Goal: Entertainment & Leisure: Consume media (video, audio)

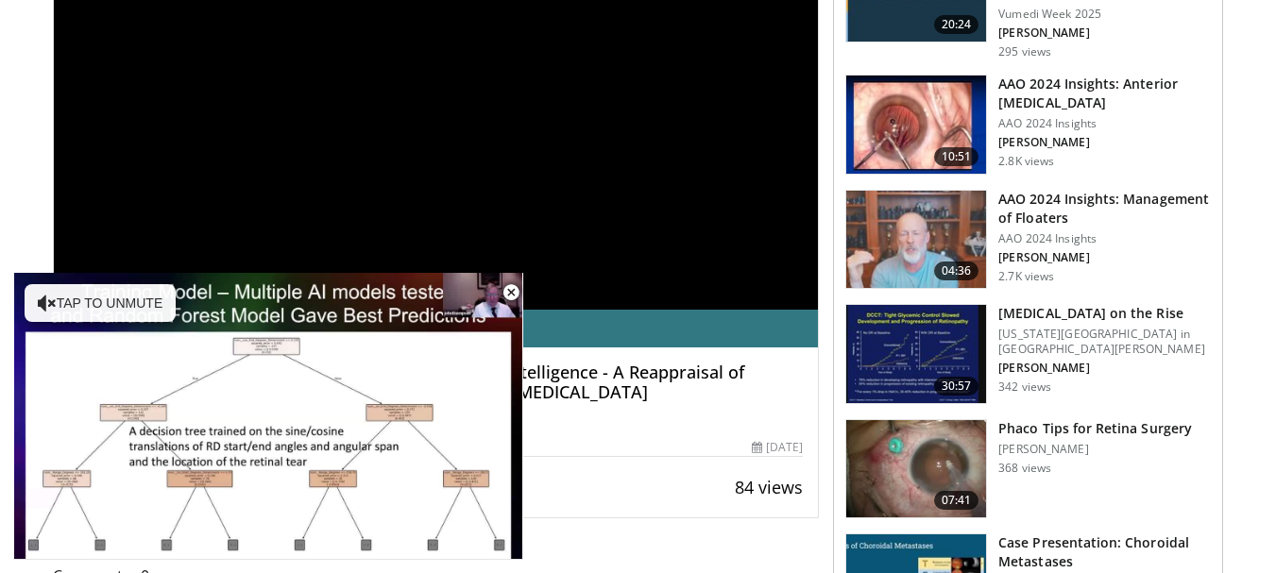
scroll to position [415, 0]
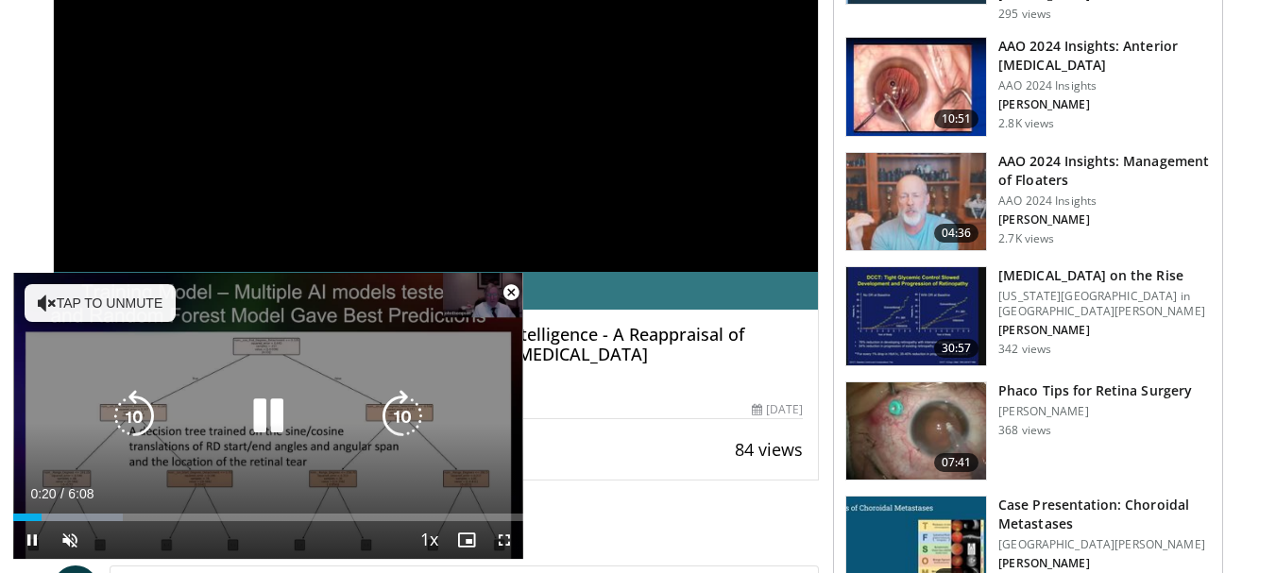
click at [91, 303] on button "Tap to unmute" at bounding box center [100, 303] width 151 height 38
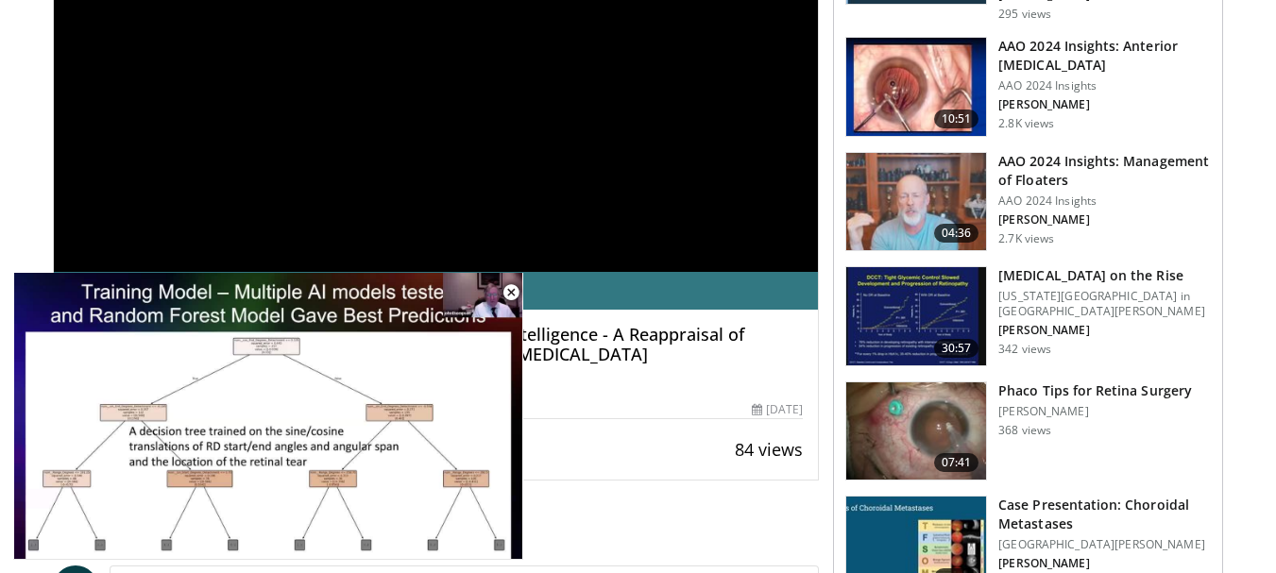
click at [322, 187] on div "**********" at bounding box center [436, 56] width 765 height 431
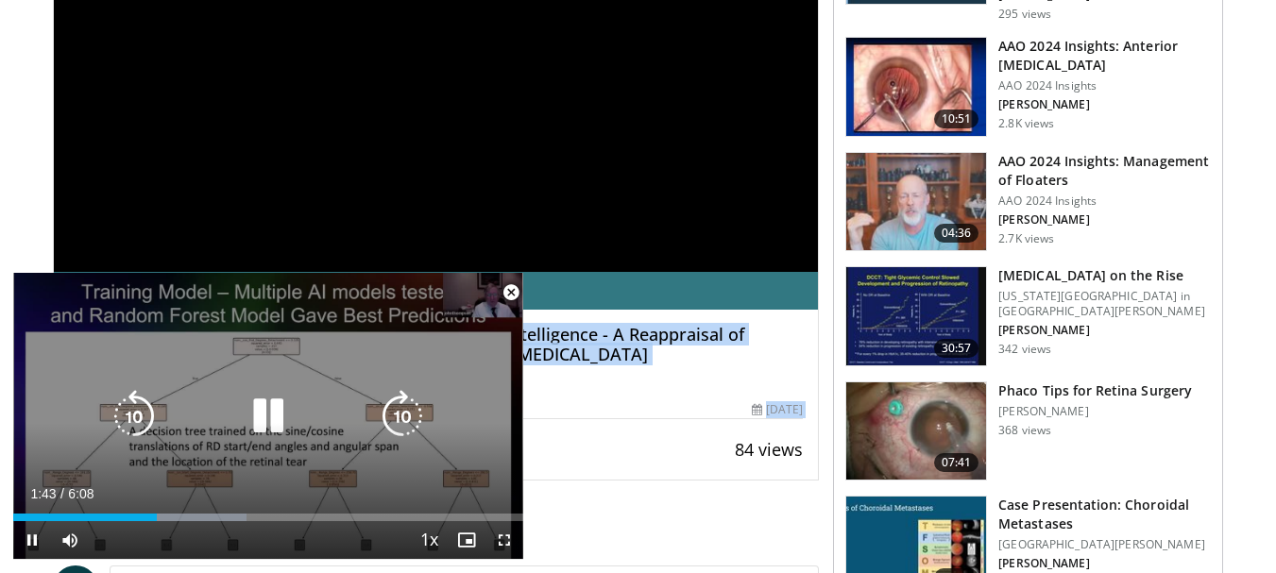
drag, startPoint x: 588, startPoint y: 448, endPoint x: 230, endPoint y: 391, distance: 362.3
click at [230, 391] on div "**********" at bounding box center [436, 160] width 767 height 640
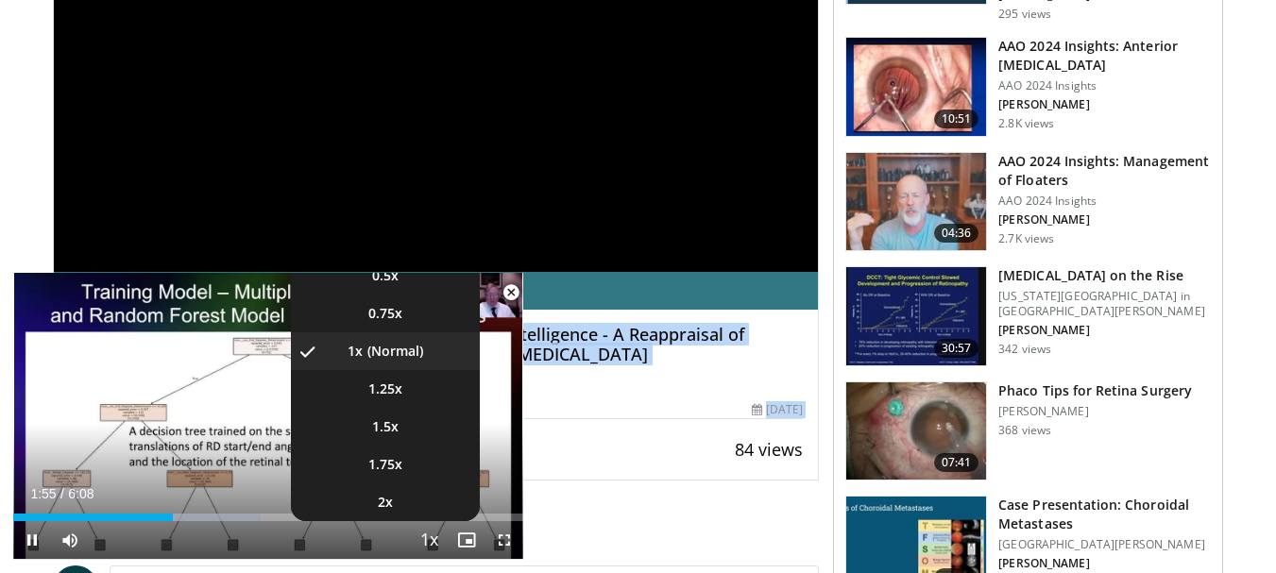
click at [428, 542] on span "Video Player" at bounding box center [428, 541] width 26 height 38
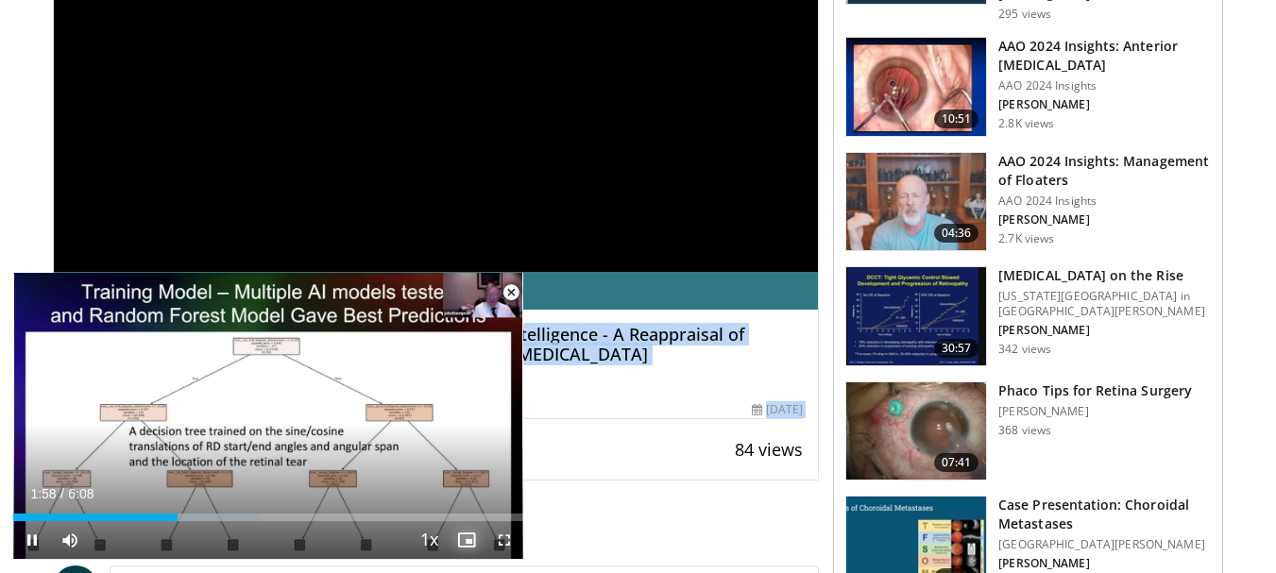
click at [465, 545] on span "Video Player" at bounding box center [467, 540] width 38 height 38
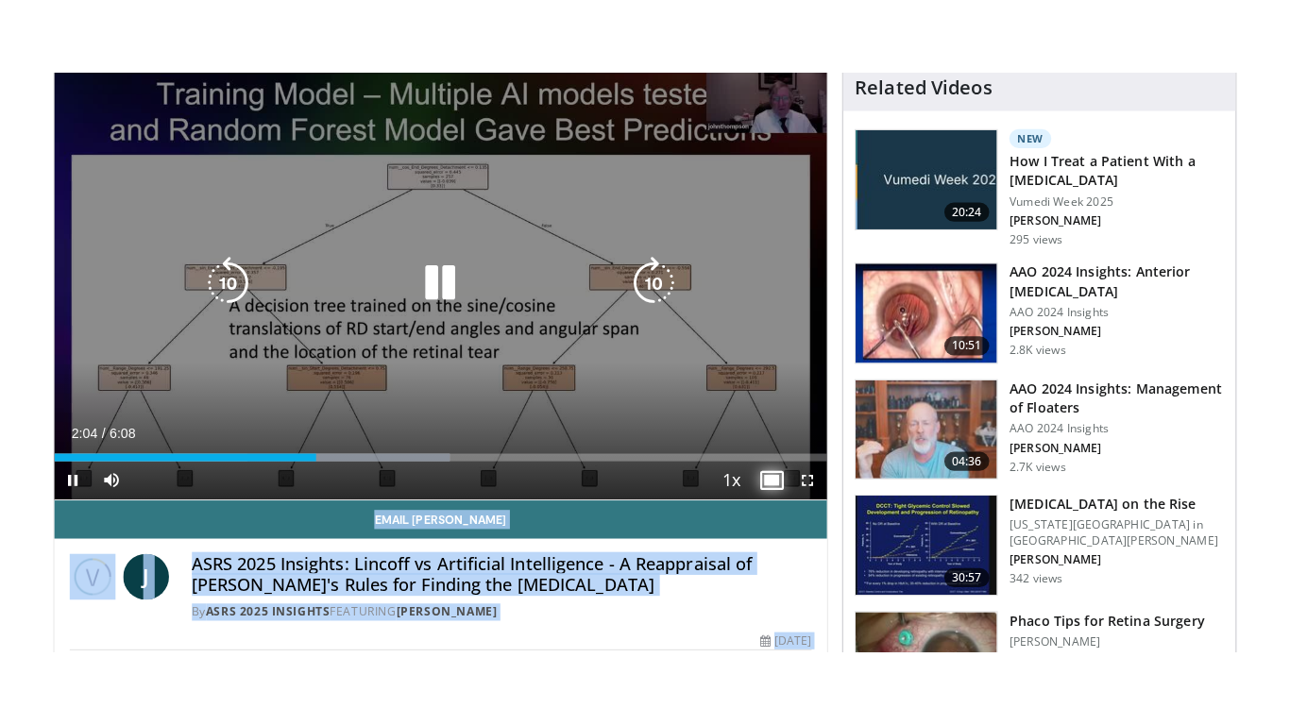
scroll to position [227, 0]
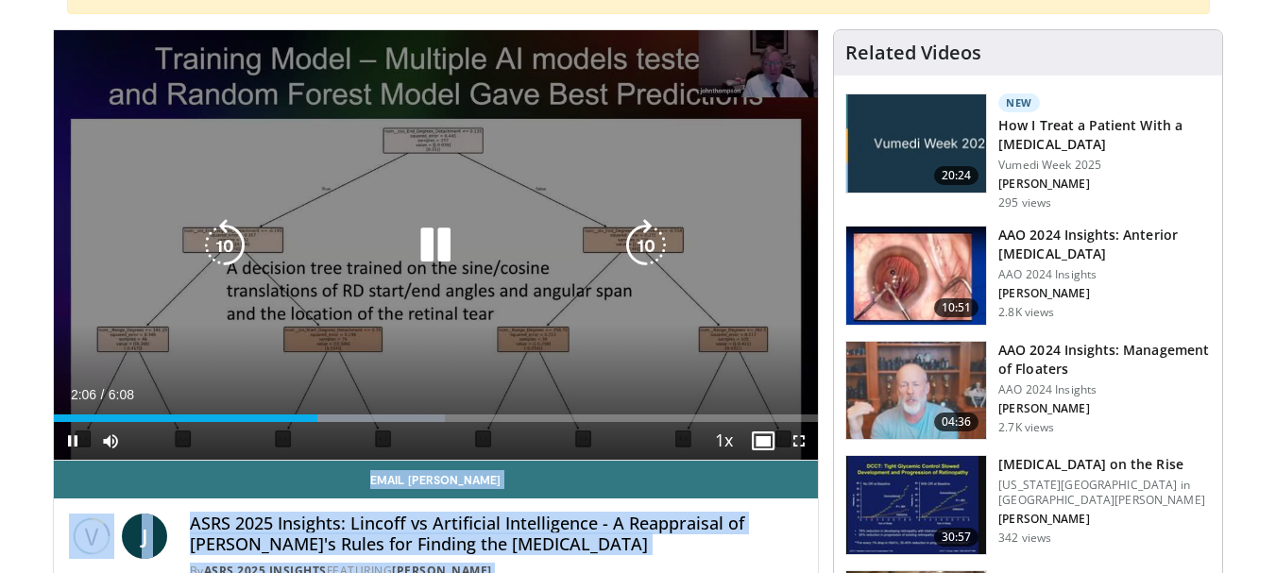
click at [440, 247] on icon "Video Player" at bounding box center [435, 245] width 53 height 53
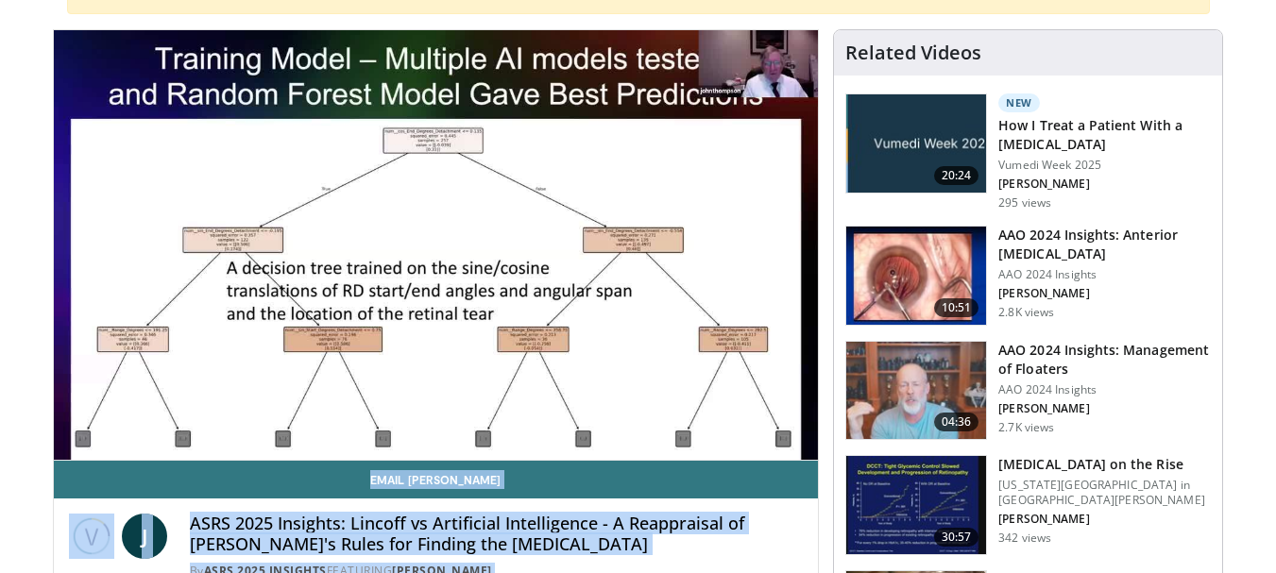
click at [783, 533] on h4 "ASRS 2025 Insights: Lincoff vs Artificial Intelligence - A Reappraisal of [PERS…" at bounding box center [497, 534] width 614 height 41
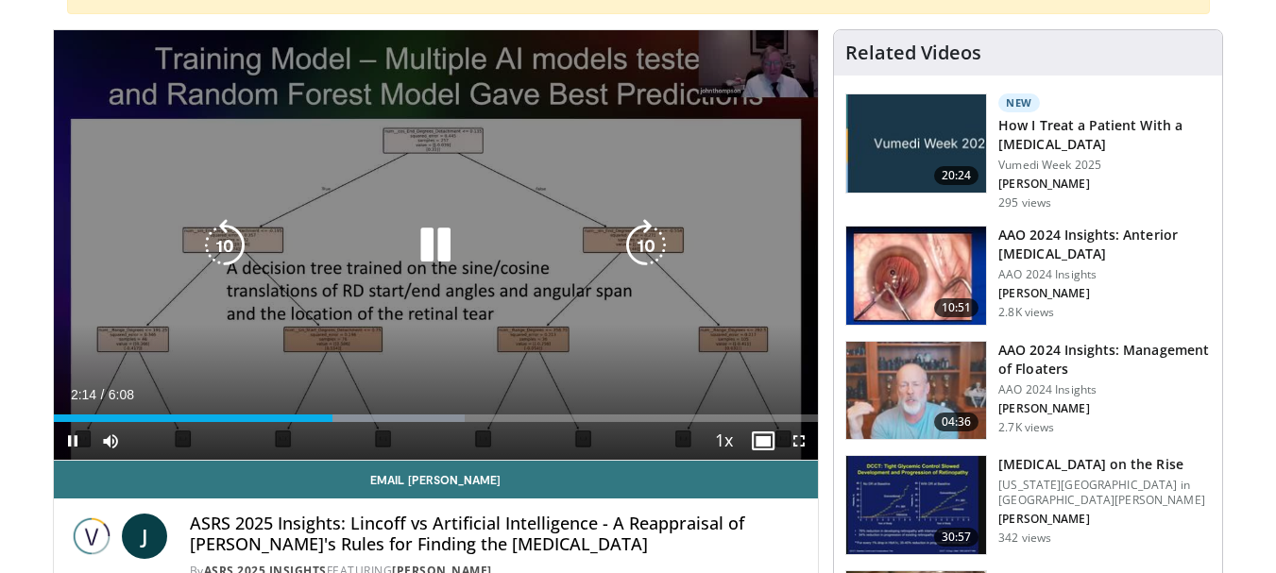
click at [439, 241] on icon "Video Player" at bounding box center [435, 245] width 53 height 53
click at [435, 242] on icon "Video Player" at bounding box center [435, 245] width 53 height 53
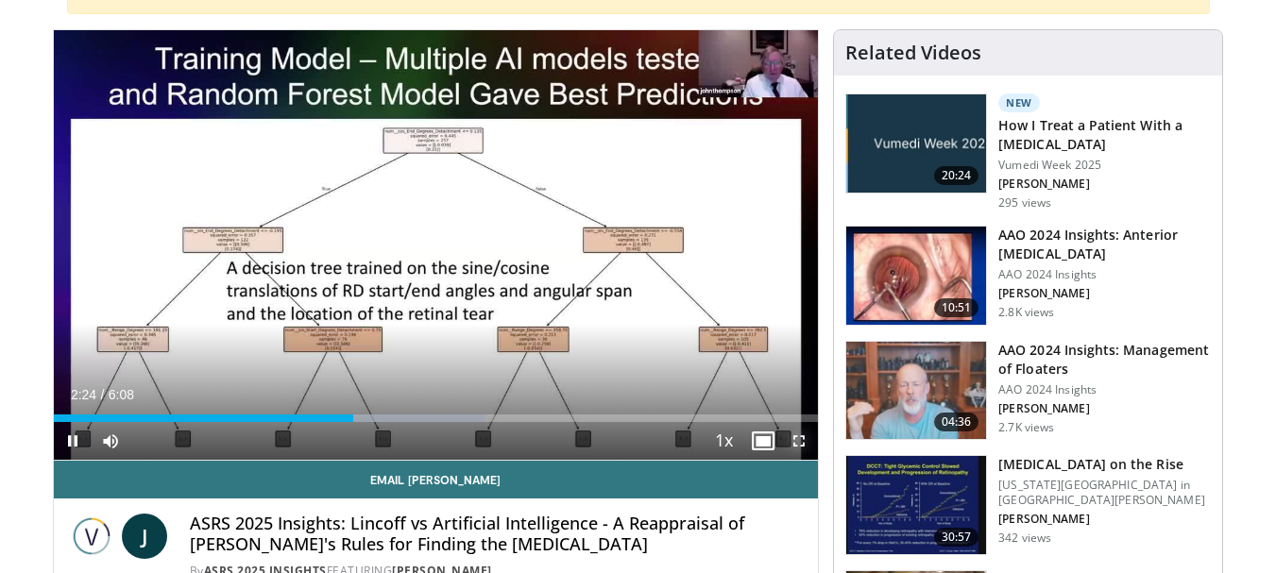
click at [802, 442] on span "Video Player" at bounding box center [799, 441] width 38 height 38
